Goal: Feedback & Contribution: Submit feedback/report problem

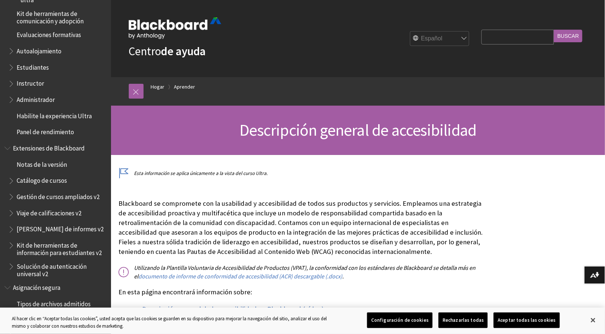
scroll to position [753, 0]
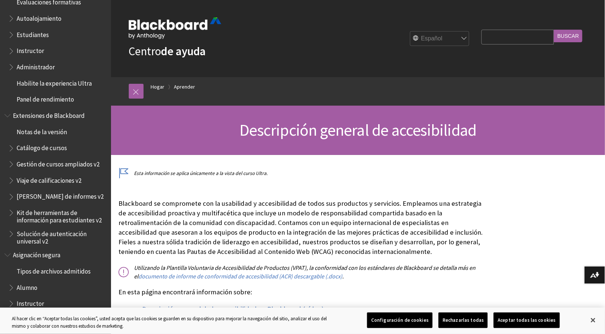
click at [29, 291] on span "Alumno" at bounding box center [57, 287] width 98 height 13
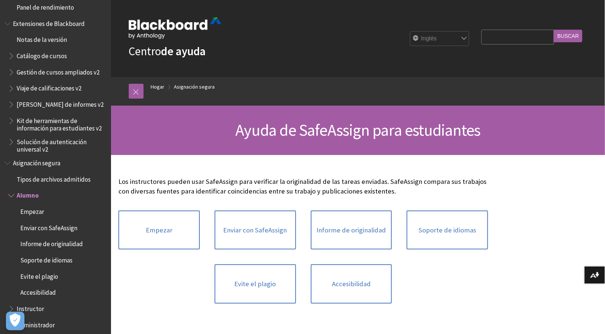
scroll to position [808, 0]
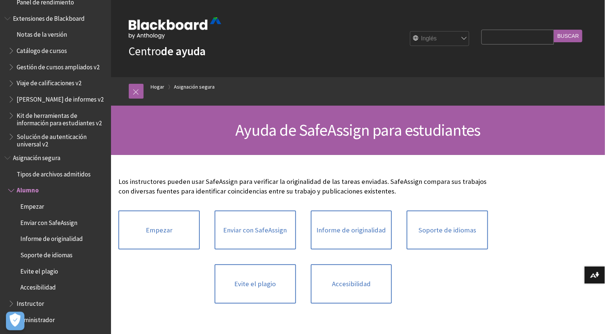
click at [34, 295] on ul "Tipos de archivos admitidos Alumno Empezar Enviar con SafeAssign Informe de ori…" at bounding box center [55, 247] width 102 height 158
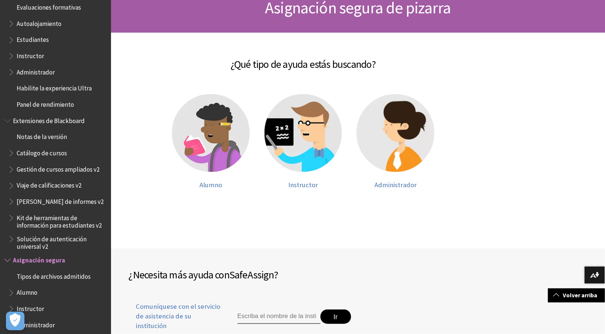
scroll to position [124, 0]
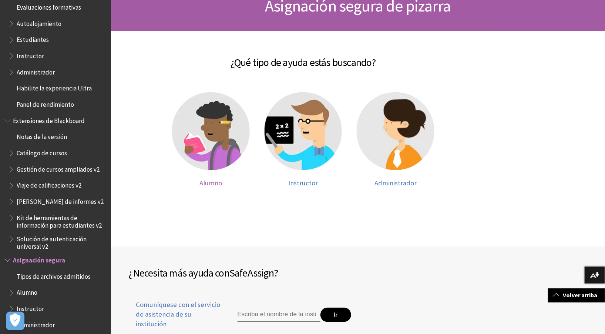
click at [204, 137] on img at bounding box center [211, 131] width 78 height 78
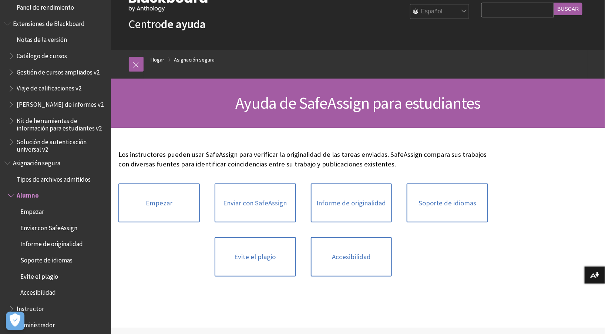
scroll to position [784, 0]
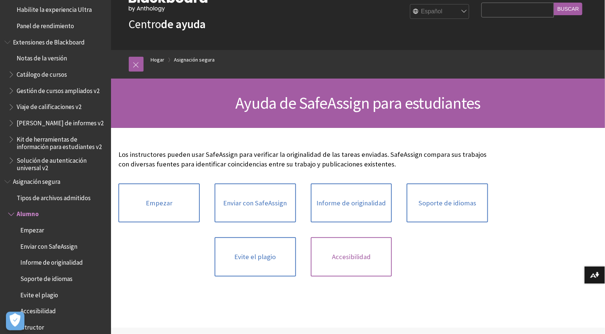
click at [365, 253] on font "Accesibilidad" at bounding box center [351, 256] width 39 height 9
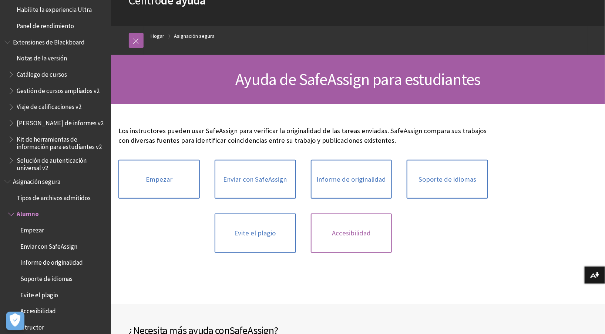
scroll to position [803, 0]
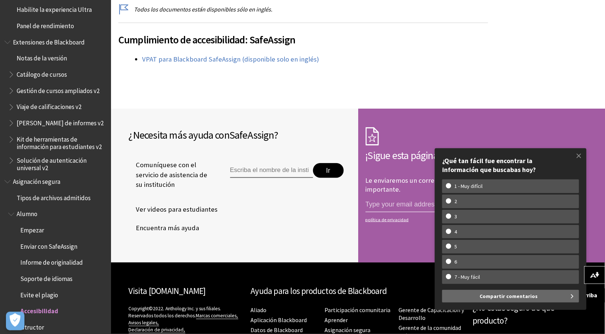
scroll to position [803, 0]
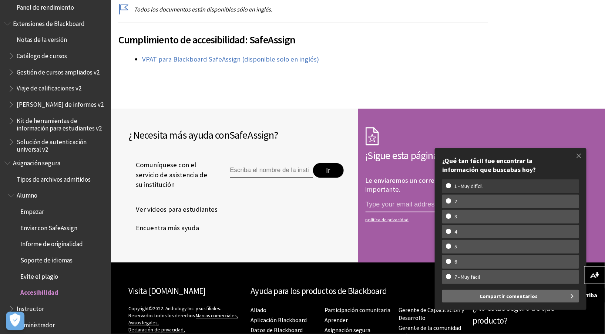
click at [468, 186] on font "1 - Muy difícil" at bounding box center [469, 186] width 28 height 7
click at [451, 186] on input "1 - Muy difícil" at bounding box center [448, 185] width 5 height 5
radio input "true"
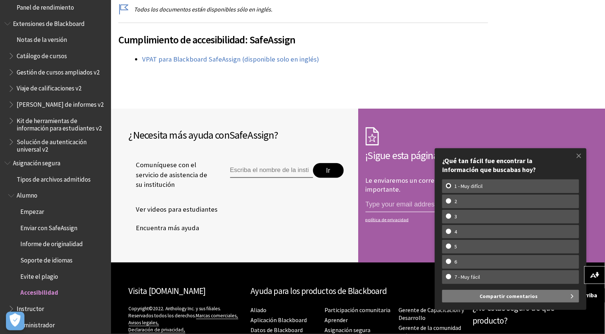
click at [452, 298] on button "Compartir comentarios" at bounding box center [510, 295] width 137 height 13
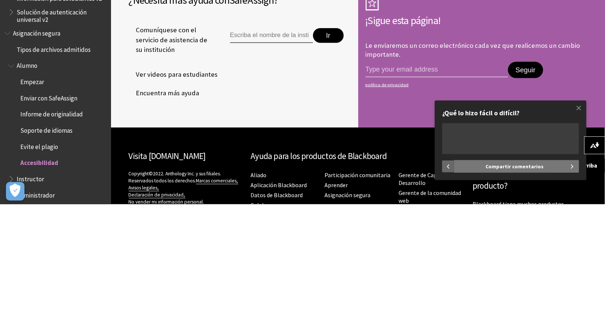
scroll to position [273, 0]
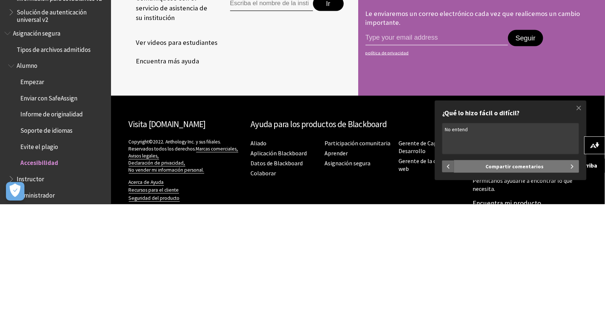
type textarea "No entendi"
click at [554, 299] on button "Compartir comentarios" at bounding box center [516, 295] width 125 height 13
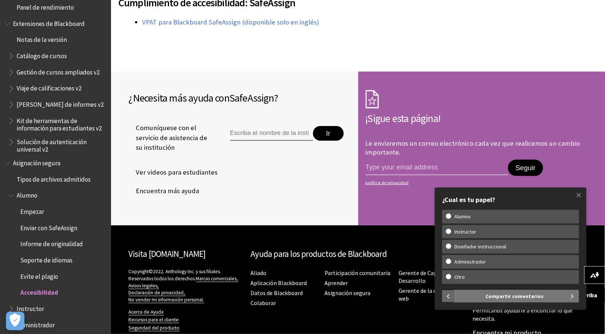
click at [577, 296] on button "Compartir comentarios" at bounding box center [516, 295] width 125 height 13
click at [568, 298] on button "Compartir comentarios" at bounding box center [516, 295] width 125 height 13
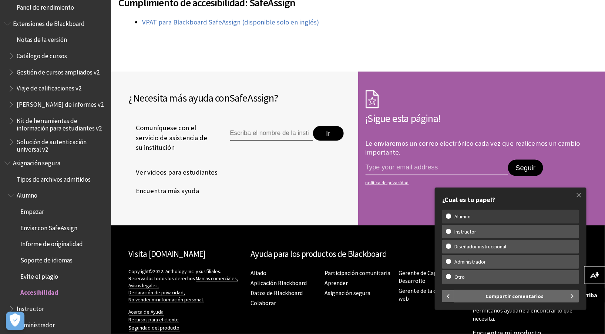
click at [525, 220] on label "Alumno" at bounding box center [510, 217] width 137 height 14
click at [451, 218] on input "Alumno" at bounding box center [448, 215] width 5 height 5
radio input "true"
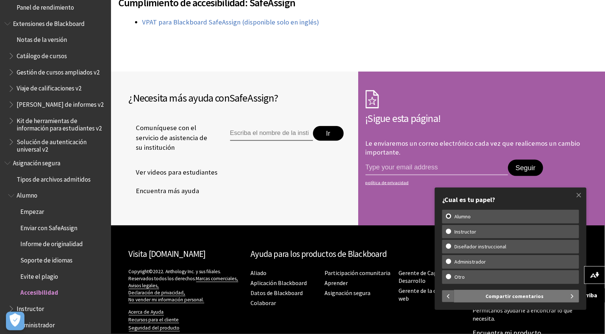
click at [561, 301] on button "Compartir comentarios" at bounding box center [516, 295] width 125 height 13
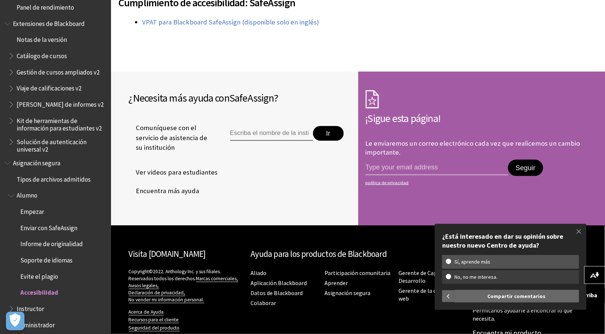
click at [521, 275] on w-span "No, no me interesa." at bounding box center [511, 277] width 130 height 6
click at [451, 275] on input "No, no me interesa." at bounding box center [448, 276] width 5 height 5
radio input "true"
click at [532, 280] on label "No, no me interesa." at bounding box center [510, 277] width 137 height 14
click at [451, 278] on input "No, no me interesa." at bounding box center [448, 276] width 5 height 5
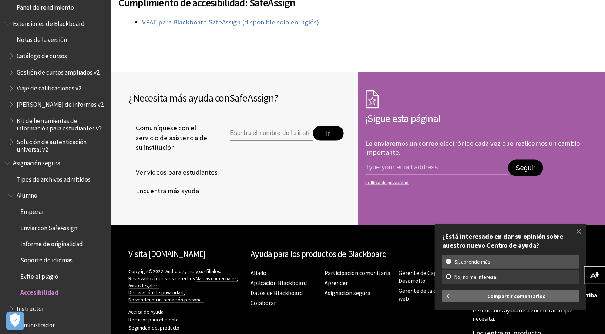
click at [465, 280] on label "No, no me interesa." at bounding box center [510, 277] width 137 height 14
click at [451, 278] on input "No, no me interesa." at bounding box center [448, 276] width 5 height 5
click at [491, 276] on font "No, no me interesa." at bounding box center [476, 276] width 43 height 7
click at [451, 276] on input "No, no me interesa." at bounding box center [448, 276] width 5 height 5
click at [576, 237] on span at bounding box center [580, 231] width 16 height 16
